Goal: Transaction & Acquisition: Obtain resource

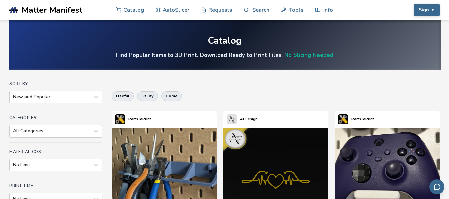
drag, startPoint x: 454, startPoint y: 12, endPoint x: 454, endPoint y: 7, distance: 5.3
click at [449, 7] on html ".cls-1, .cls-2, .cls-3 { stroke-width: 0px; } .cls-2 { fill: #1d1e56; } .cls-3 …" at bounding box center [224, 99] width 449 height 199
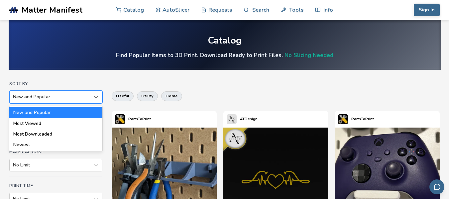
click at [100, 96] on div at bounding box center [96, 97] width 12 height 12
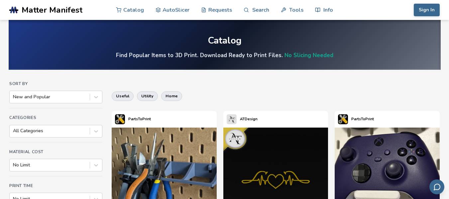
click at [249, 95] on div "useful utility home" at bounding box center [276, 96] width 328 height 16
click at [258, 7] on link "Search" at bounding box center [256, 10] width 25 height 20
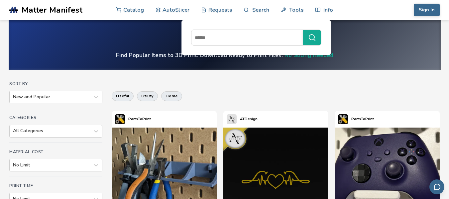
click at [204, 39] on input at bounding box center [246, 38] width 108 height 12
click at [303, 30] on button "******" at bounding box center [312, 37] width 18 height 15
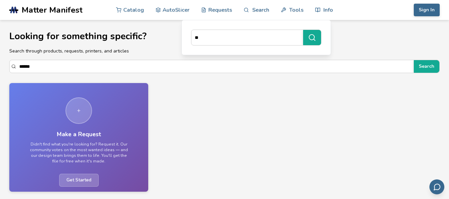
type input "*"
click at [223, 37] on input at bounding box center [246, 38] width 108 height 12
click at [303, 30] on button "*******" at bounding box center [312, 37] width 18 height 15
click at [315, 44] on button "*******" at bounding box center [312, 37] width 18 height 15
click at [257, 40] on input "*******" at bounding box center [246, 38] width 108 height 12
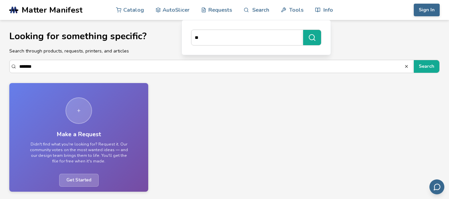
type input "*"
click at [130, 11] on link "Catalog" at bounding box center [130, 10] width 28 height 20
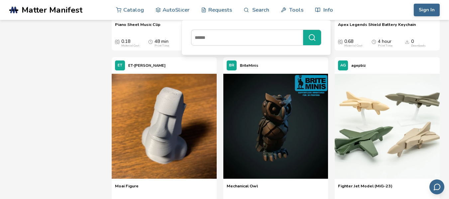
scroll to position [386, 0]
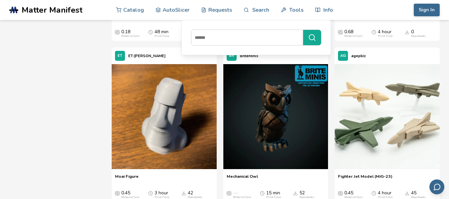
click at [384, 109] on img at bounding box center [387, 116] width 105 height 105
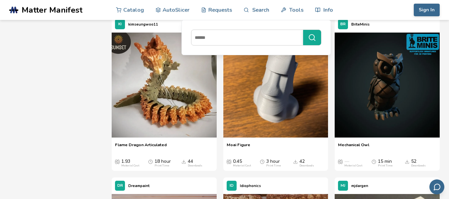
scroll to position [405, 0]
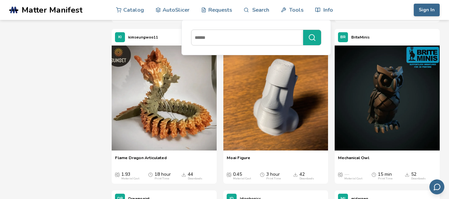
click at [383, 105] on img at bounding box center [387, 98] width 105 height 105
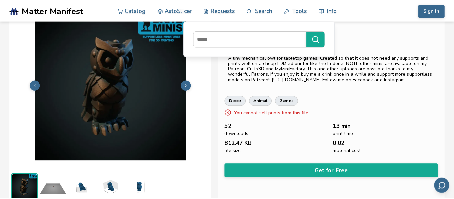
scroll to position [25, 0]
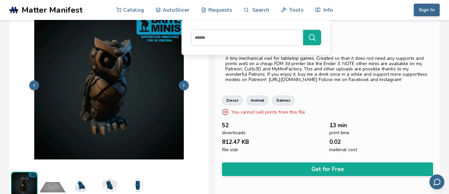
click at [335, 171] on button "Get for Free" at bounding box center [327, 170] width 211 height 14
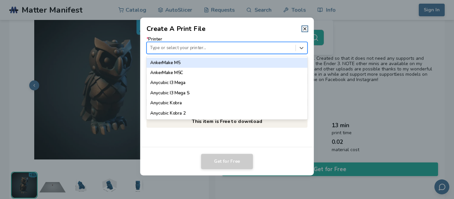
click at [204, 47] on div at bounding box center [221, 48] width 142 height 6
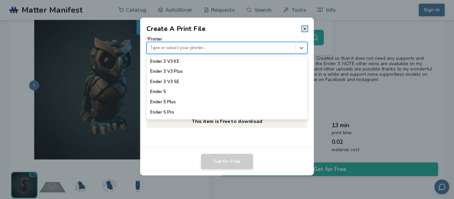
scroll to position [488, 0]
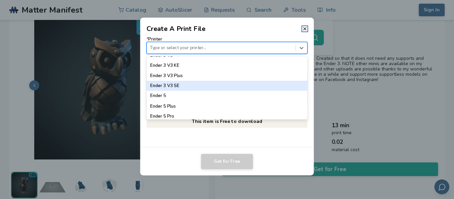
click at [177, 86] on div "Ender 3 V3 SE" at bounding box center [227, 86] width 161 height 10
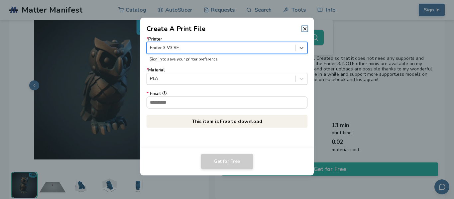
click at [211, 102] on input "* Email" at bounding box center [227, 102] width 161 height 11
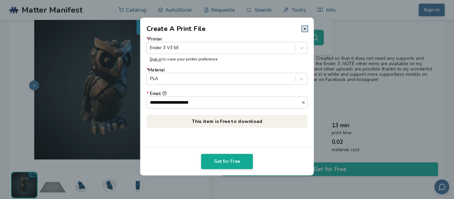
type input "**********"
click at [228, 167] on button "Get for Free" at bounding box center [227, 161] width 52 height 15
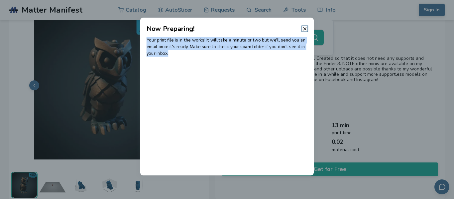
drag, startPoint x: 174, startPoint y: 55, endPoint x: 144, endPoint y: 37, distance: 35.4
click at [144, 37] on div "Your print file is in the works! It will take a minute or two but we'll send yo…" at bounding box center [227, 105] width 174 height 142
copy p "Your print file is in the works! It will take a minute or two but we'll send yo…"
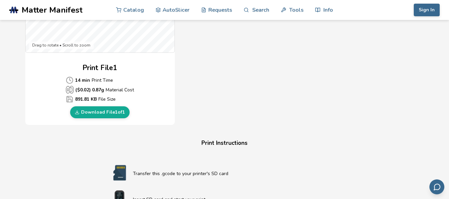
scroll to position [283, 0]
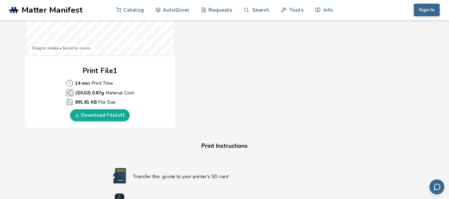
click at [102, 115] on link "Download File 1 of 1" at bounding box center [100, 115] width 60 height 12
